Goal: Find specific page/section: Find specific page/section

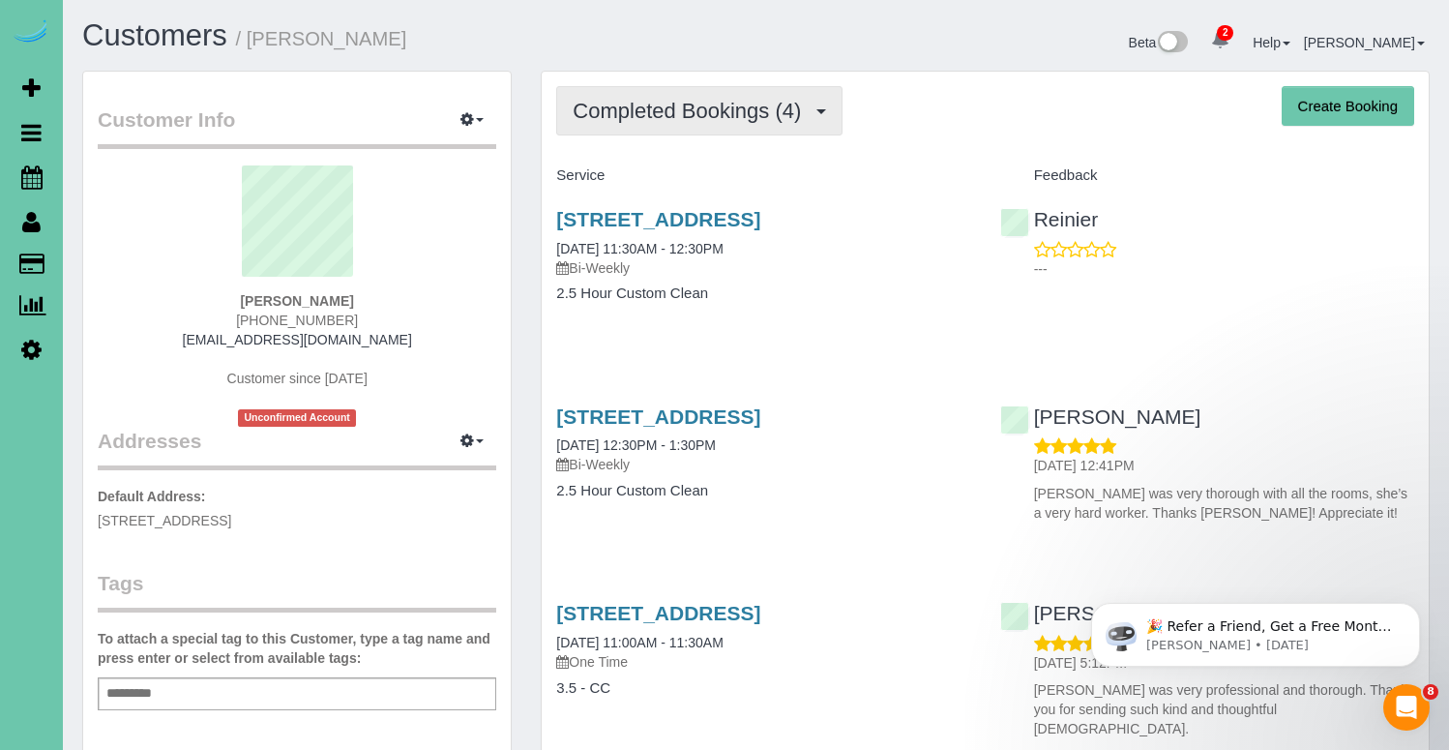
click at [750, 102] on span "Completed Bookings (4)" at bounding box center [692, 111] width 238 height 24
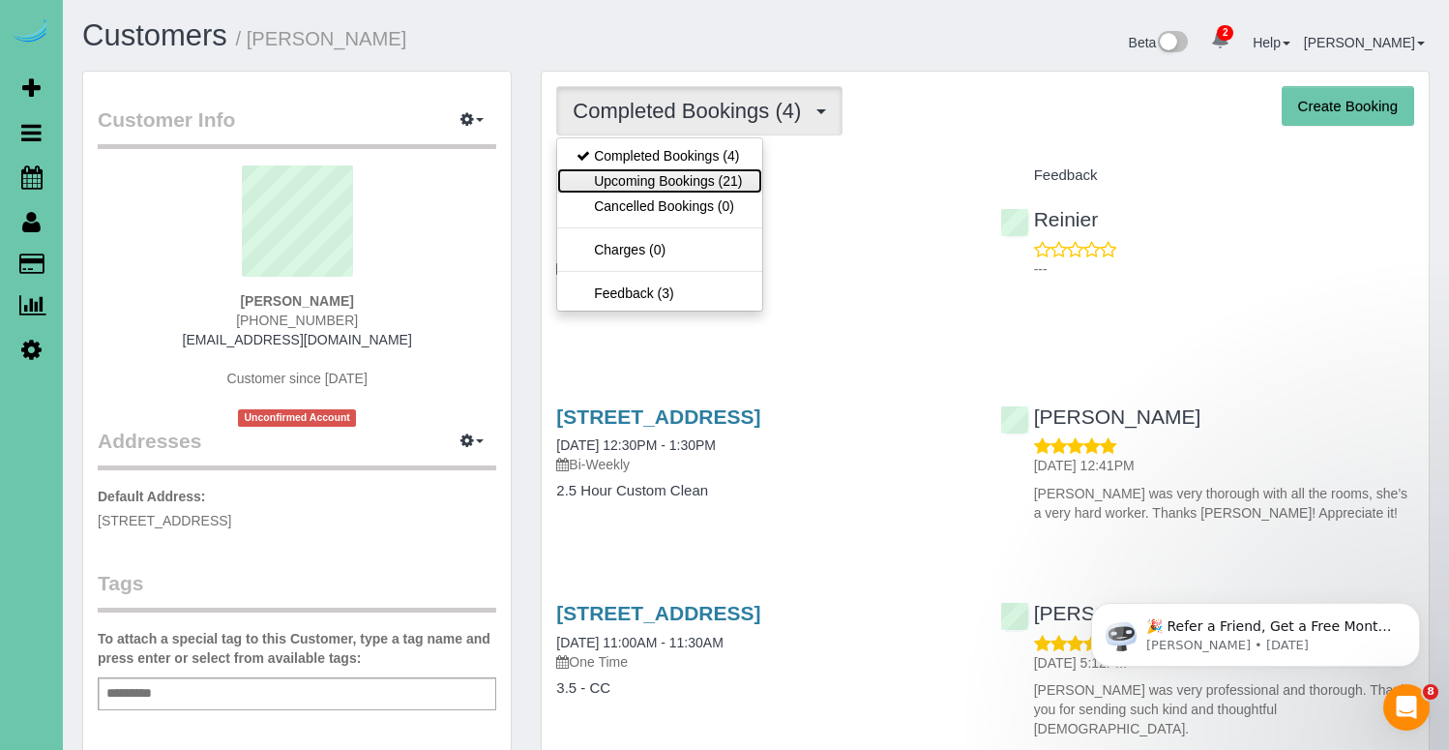
click at [680, 178] on link "Upcoming Bookings (21)" at bounding box center [659, 180] width 204 height 25
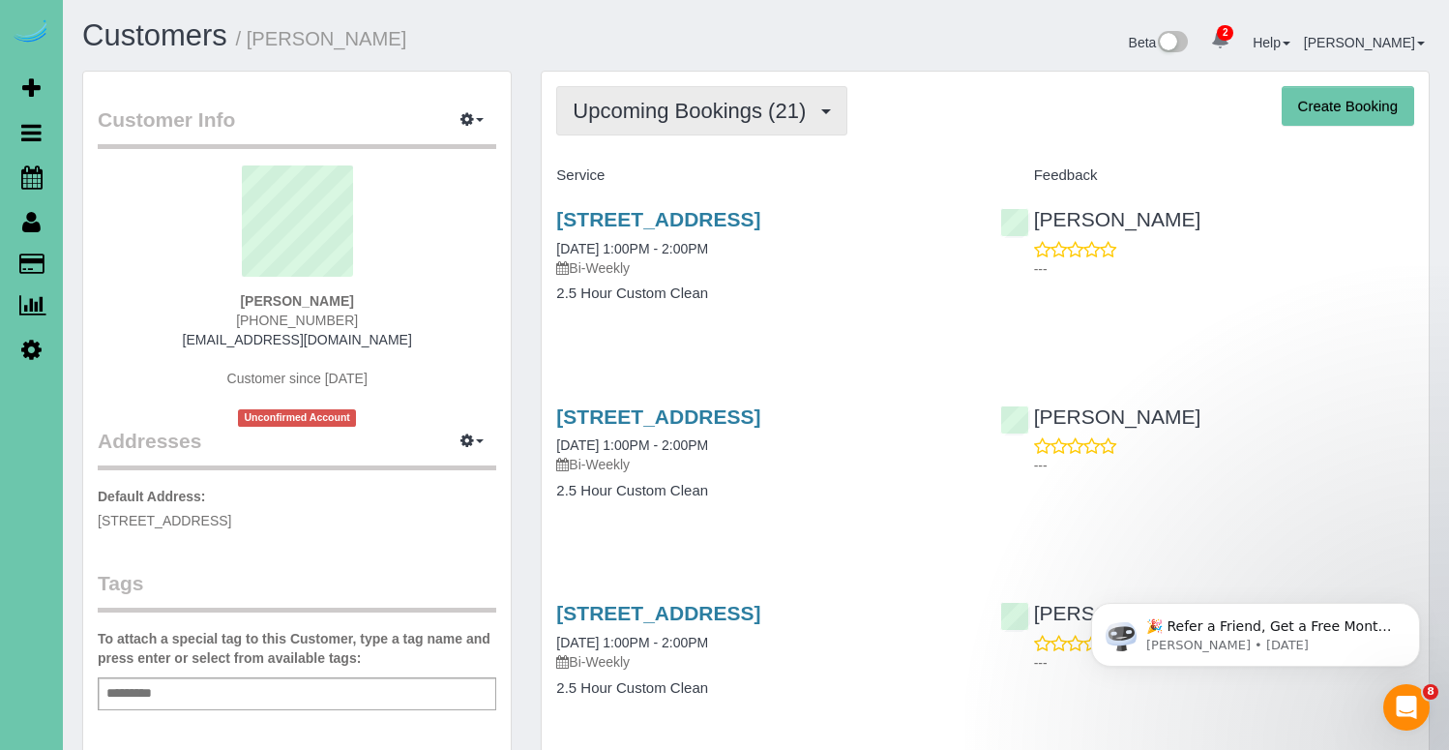
click at [679, 108] on span "Upcoming Bookings (21)" at bounding box center [694, 111] width 243 height 24
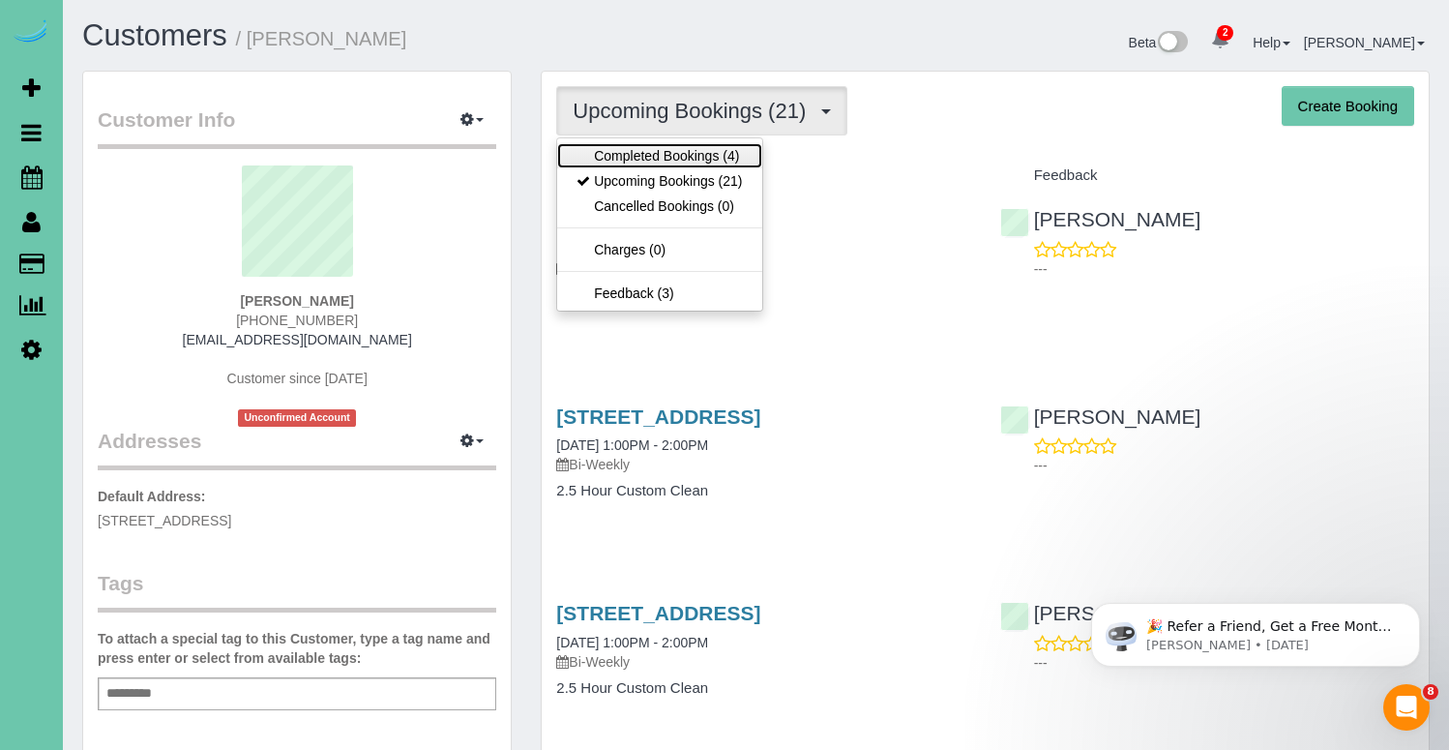
click at [658, 163] on link "Completed Bookings (4)" at bounding box center [659, 155] width 204 height 25
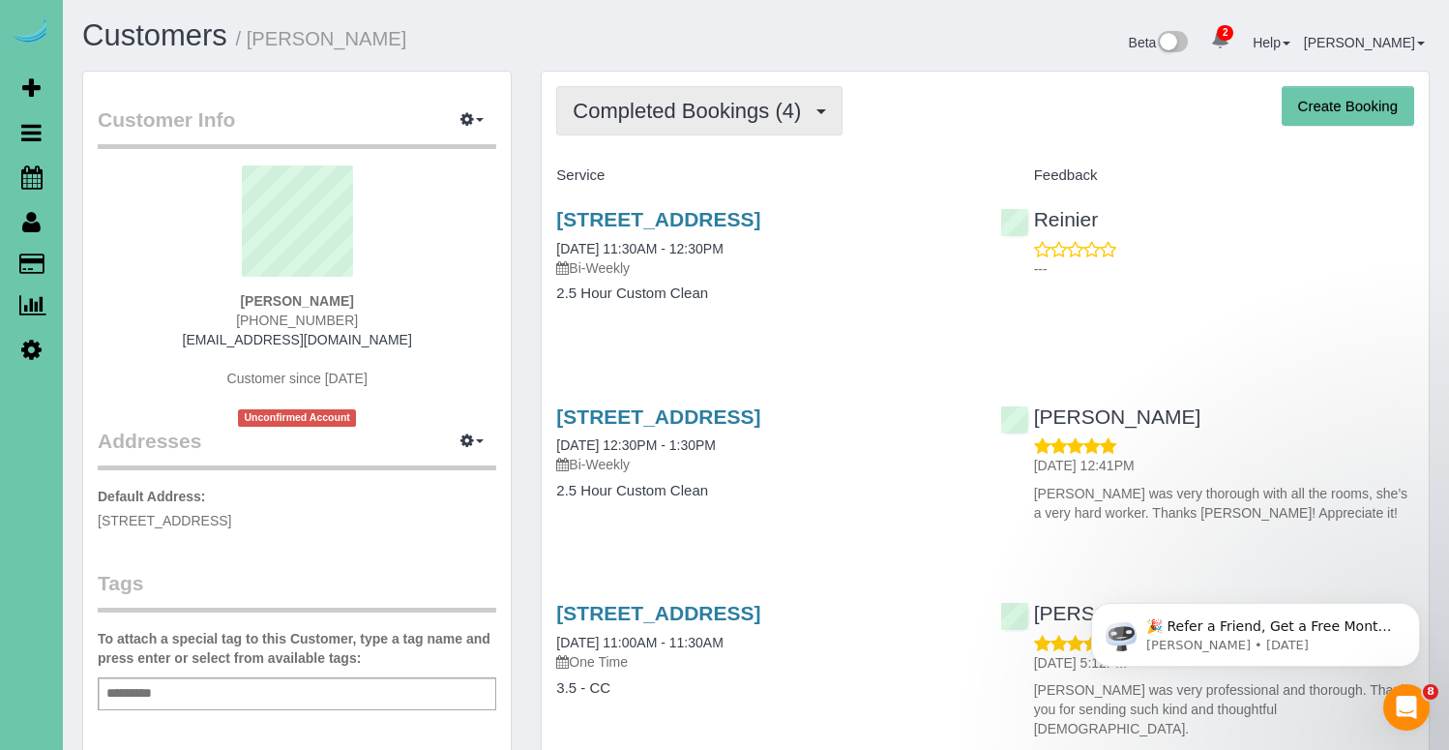
click at [712, 115] on span "Completed Bookings (4)" at bounding box center [692, 111] width 238 height 24
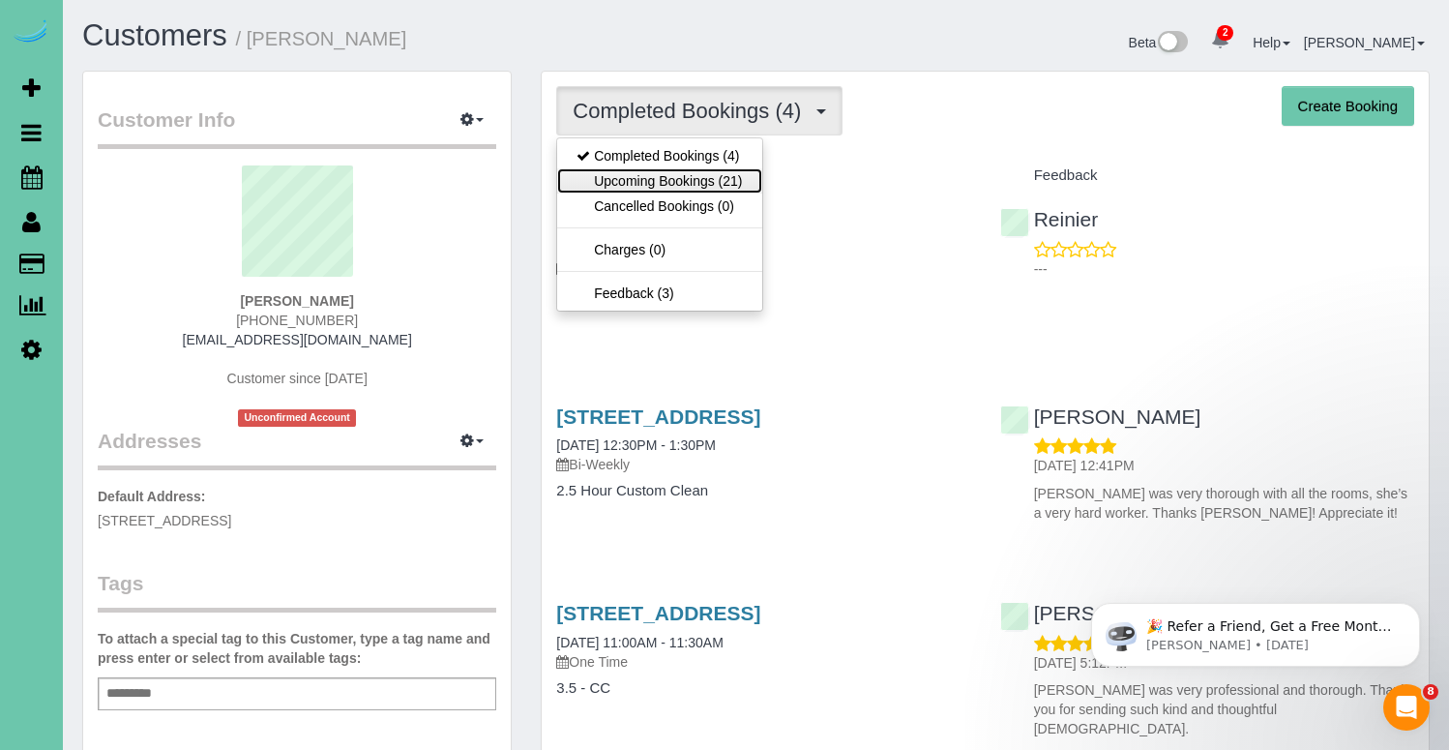
click at [681, 186] on link "Upcoming Bookings (21)" at bounding box center [659, 180] width 204 height 25
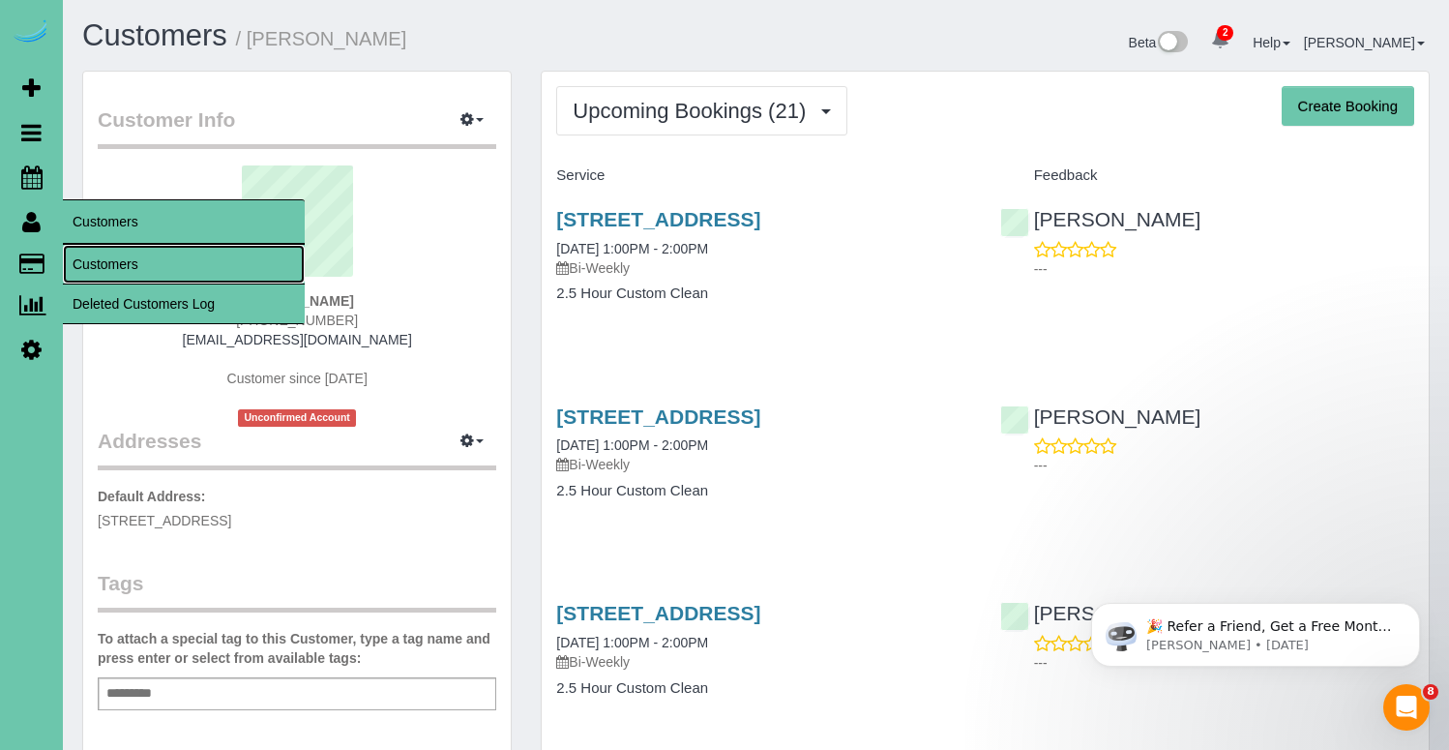
click at [129, 257] on link "Customers" at bounding box center [184, 264] width 242 height 39
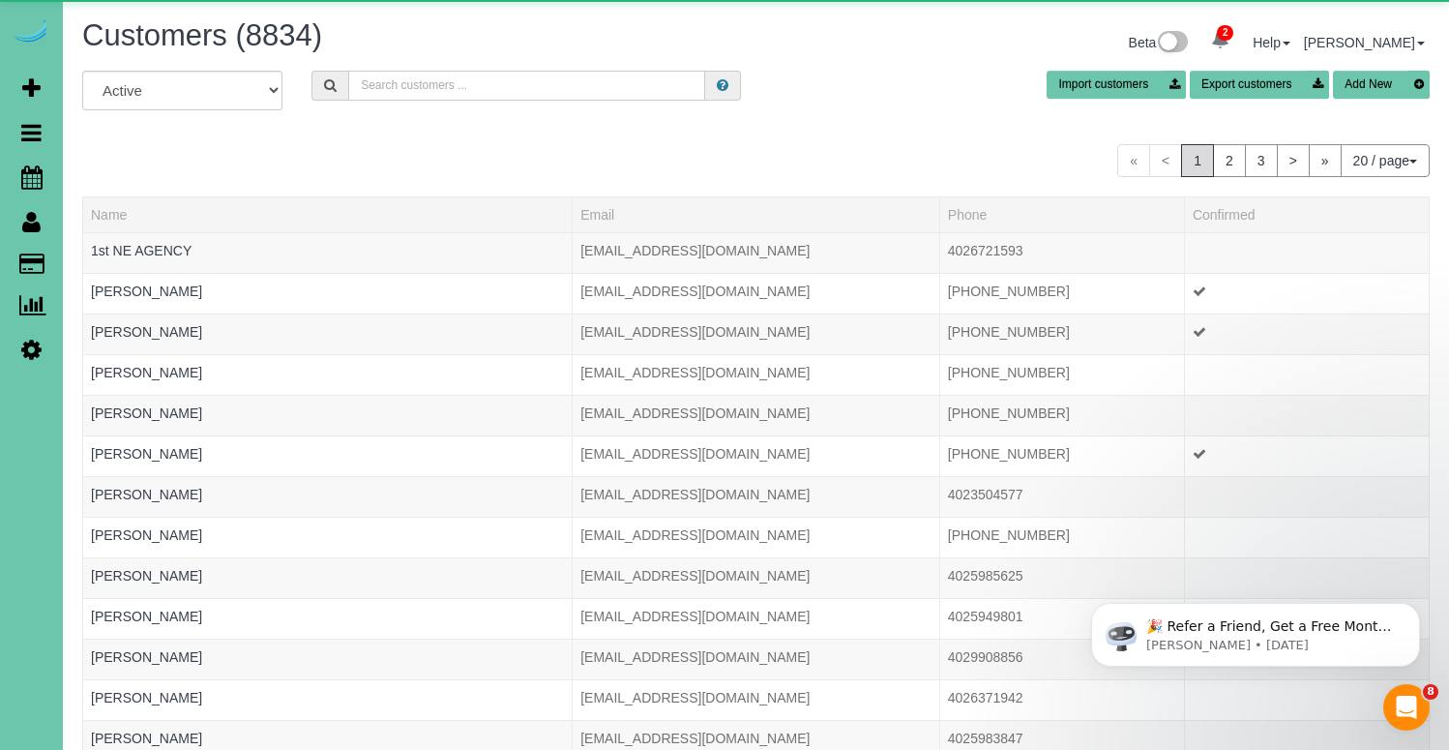
drag, startPoint x: 408, startPoint y: 72, endPoint x: 419, endPoint y: 69, distance: 11.0
click at [412, 71] on input "text" at bounding box center [526, 86] width 357 height 30
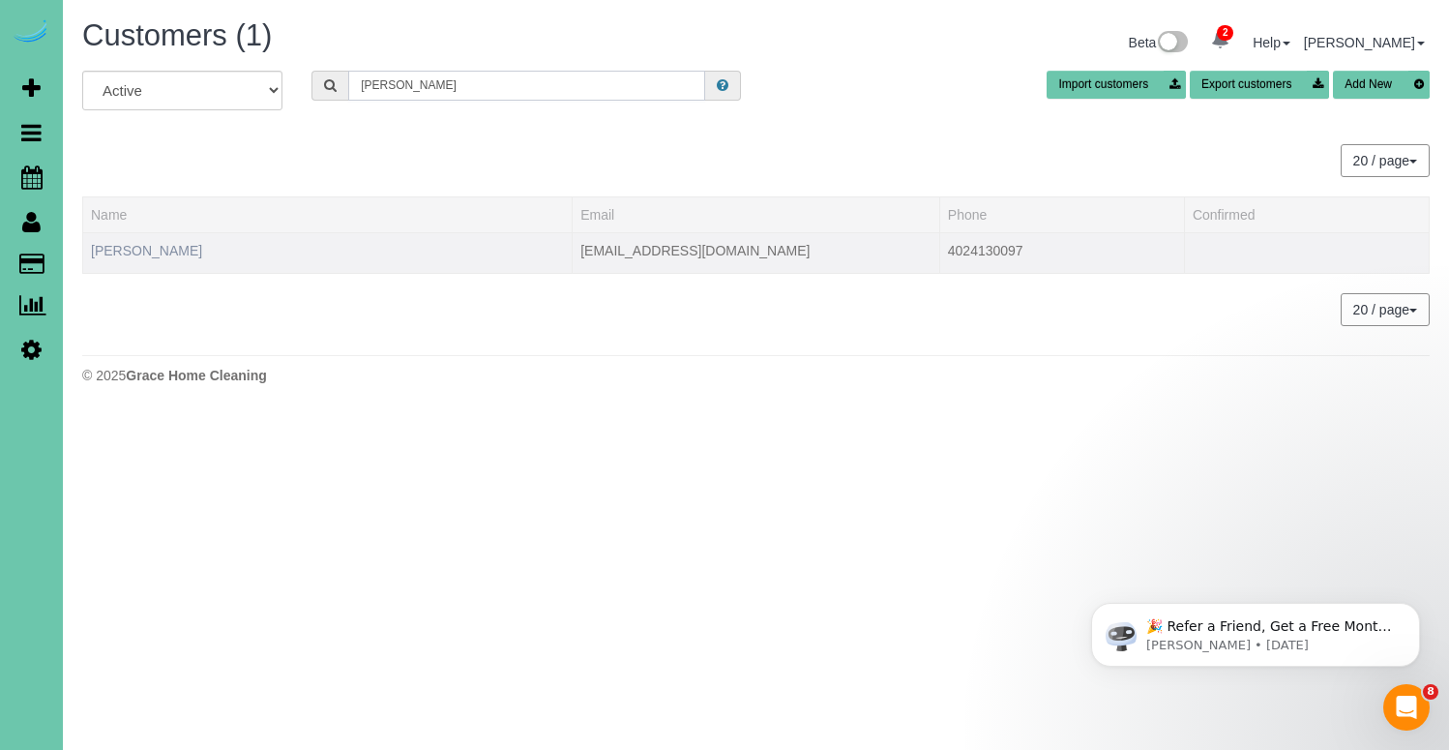
type input "[PERSON_NAME]"
click at [151, 245] on link "[PERSON_NAME]" at bounding box center [146, 250] width 111 height 15
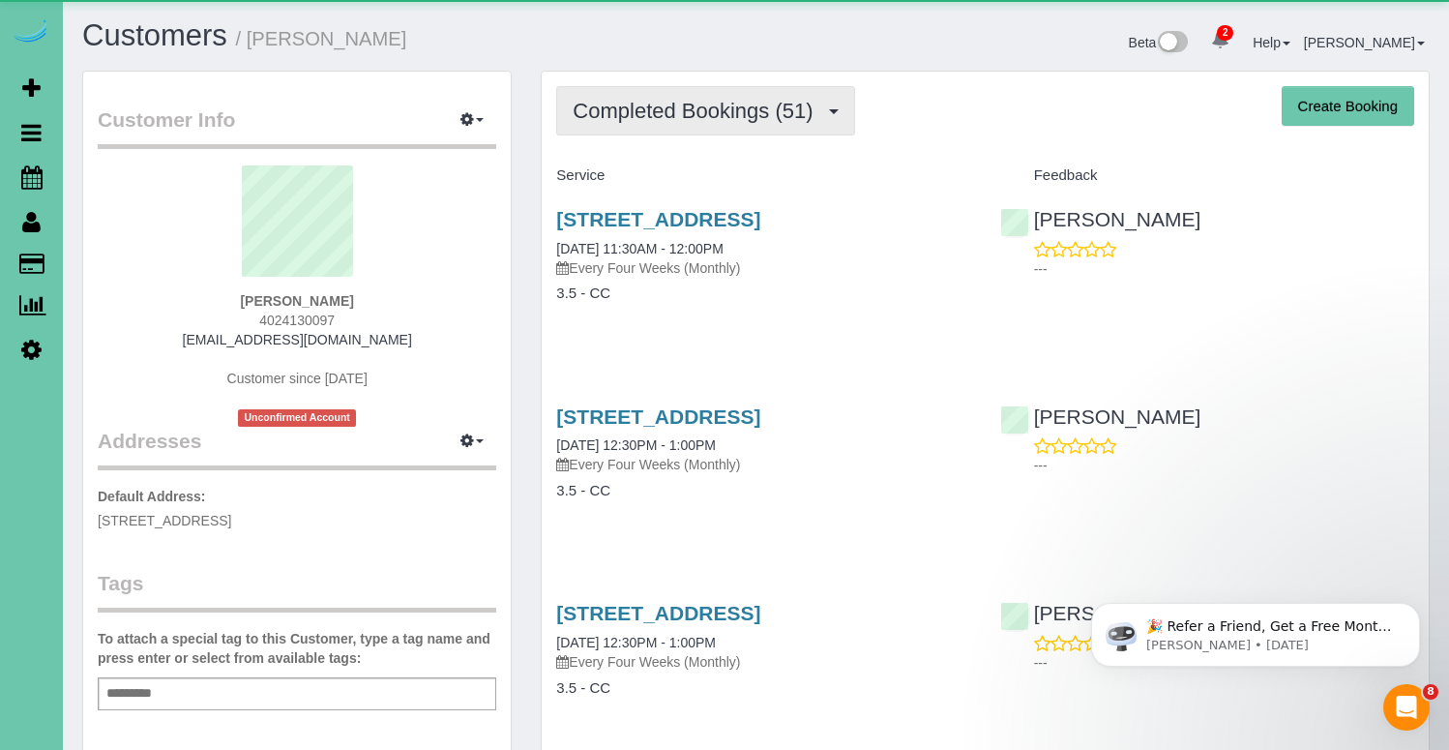
drag, startPoint x: 656, startPoint y: 119, endPoint x: 666, endPoint y: 149, distance: 31.5
click at [656, 119] on span "Completed Bookings (51)" at bounding box center [698, 111] width 250 height 24
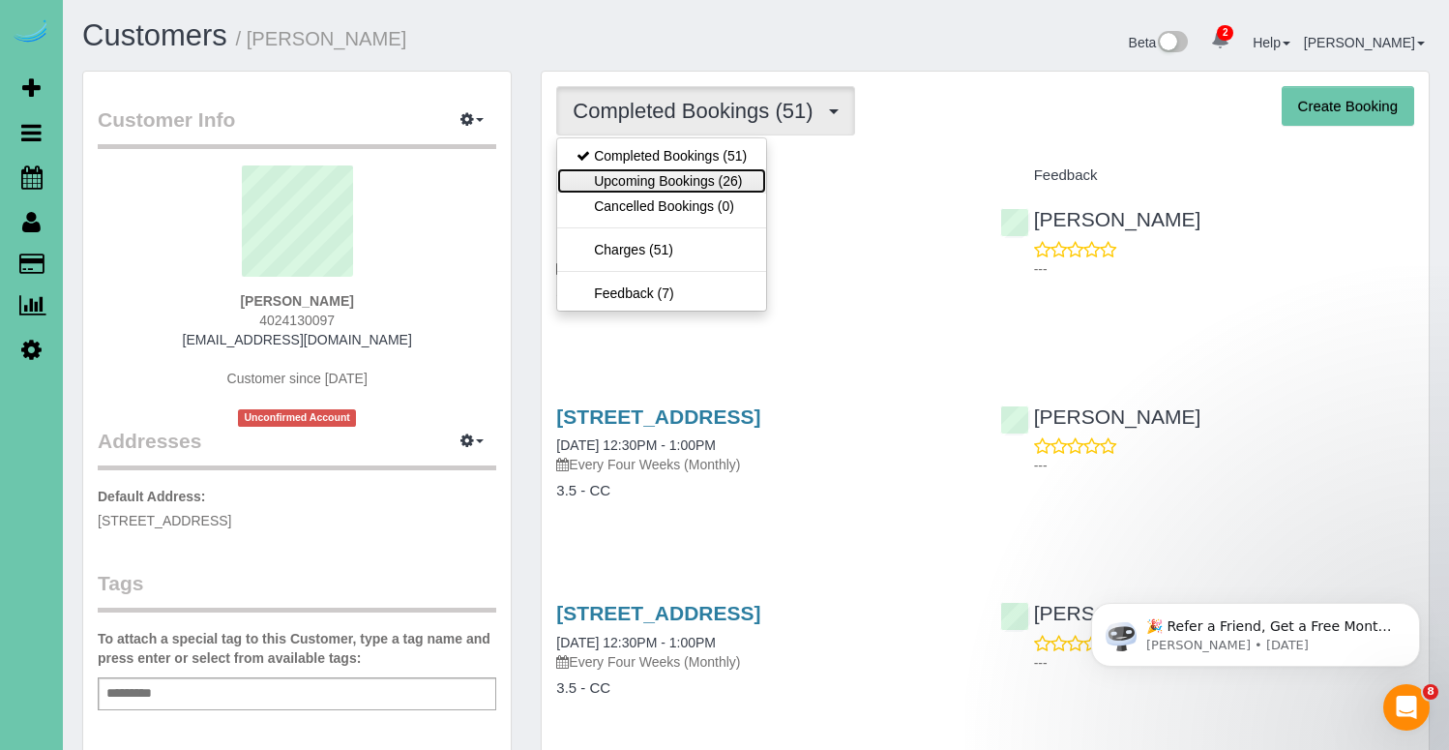
click at [659, 178] on link "Upcoming Bookings (26)" at bounding box center [661, 180] width 209 height 25
